Goal: Information Seeking & Learning: Learn about a topic

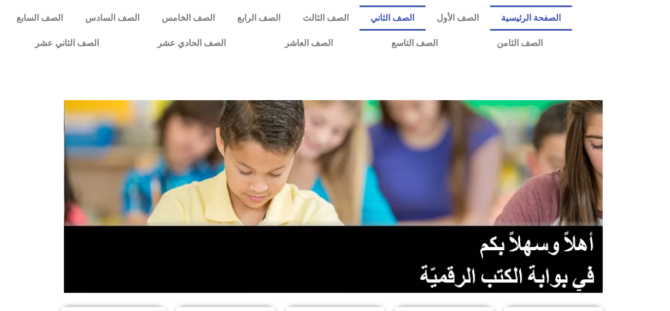
click at [400, 16] on link "الصف الثاني" at bounding box center [393, 17] width 66 height 25
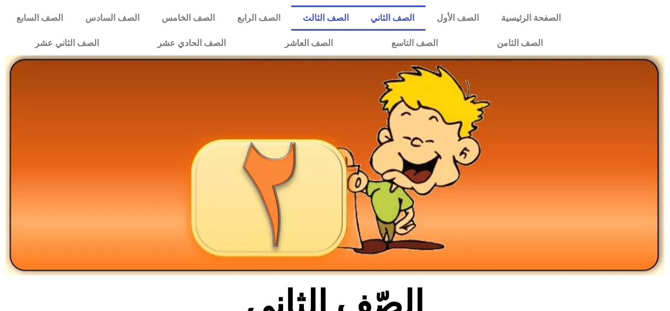
click at [355, 15] on link "الصف الثالث" at bounding box center [325, 17] width 68 height 25
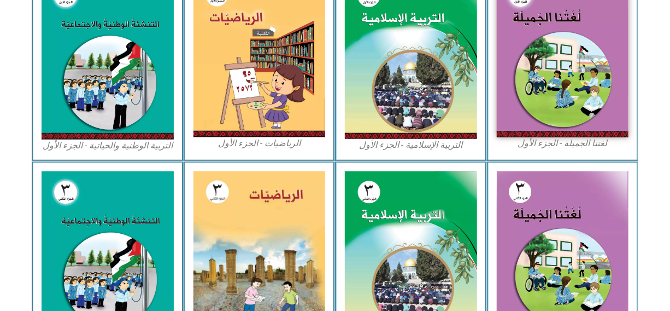
scroll to position [377, 0]
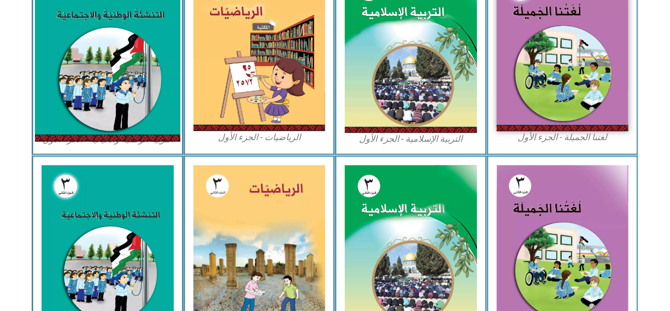
click at [109, 54] on img at bounding box center [107, 50] width 145 height 181
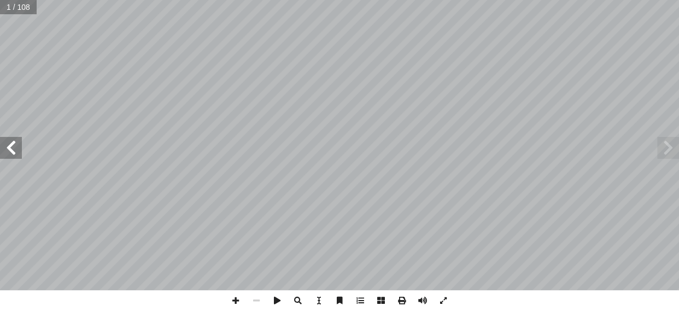
click at [4, 149] on span at bounding box center [11, 148] width 22 height 22
click at [3, 148] on span at bounding box center [11, 148] width 22 height 22
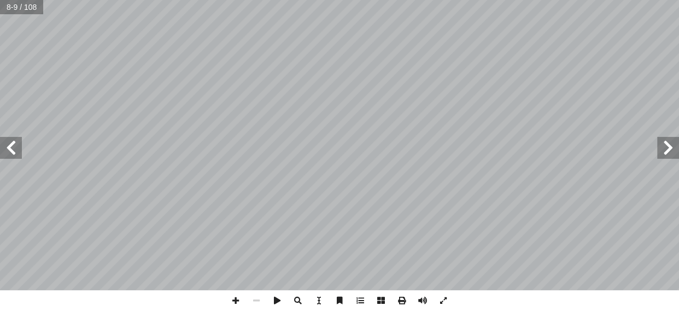
click at [9, 146] on span at bounding box center [11, 148] width 22 height 22
click at [11, 148] on span at bounding box center [11, 148] width 22 height 22
click at [16, 144] on span at bounding box center [11, 148] width 22 height 22
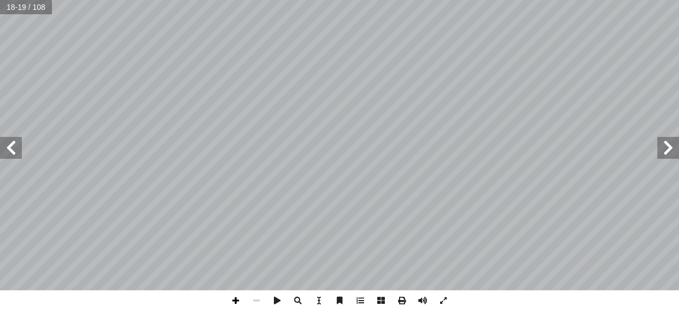
click at [235, 300] on span at bounding box center [235, 300] width 21 height 21
click at [13, 145] on span at bounding box center [11, 148] width 22 height 22
click at [252, 300] on span at bounding box center [256, 300] width 21 height 21
click at [9, 153] on span at bounding box center [11, 148] width 22 height 22
